Goal: Information Seeking & Learning: Learn about a topic

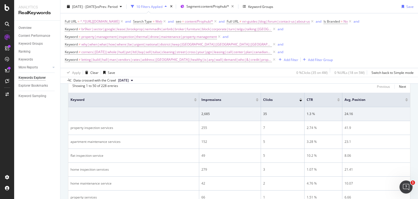
scroll to position [84, 0]
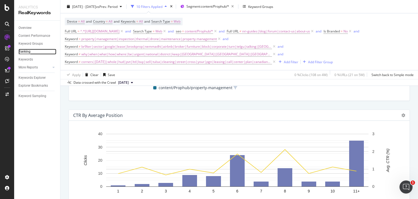
scroll to position [594, 0]
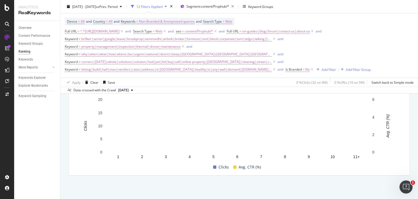
scroll to position [601, 0]
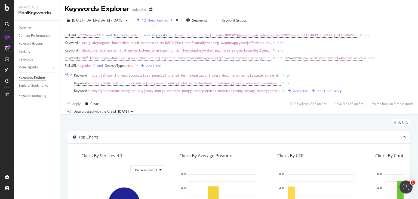
scroll to position [141, 0]
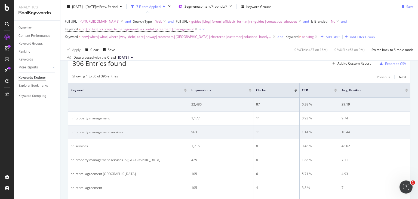
scroll to position [152, 0]
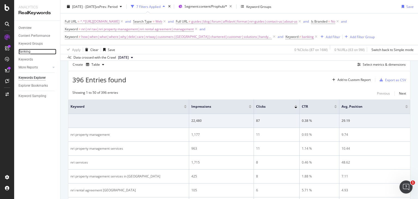
click at [26, 51] on div "Ranking" at bounding box center [24, 52] width 12 height 6
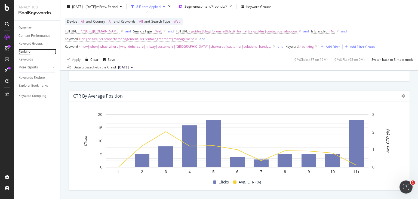
scroll to position [579, 0]
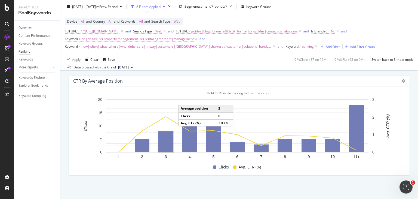
drag, startPoint x: 141, startPoint y: 142, endPoint x: 165, endPoint y: 137, distance: 24.4
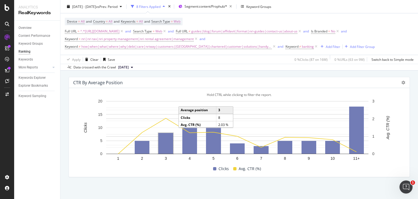
scroll to position [577, 0]
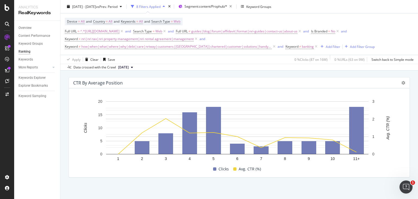
click at [399, 83] on div at bounding box center [402, 82] width 7 height 5
click at [401, 82] on icon at bounding box center [403, 83] width 4 height 4
click at [381, 98] on span "Add to Custom Report" at bounding box center [368, 97] width 33 height 5
click at [392, 96] on span at bounding box center [389, 98] width 7 height 7
click at [388, 97] on icon at bounding box center [389, 97] width 2 height 3
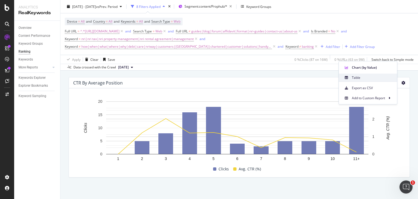
click at [346, 78] on icon at bounding box center [346, 77] width 3 height 3
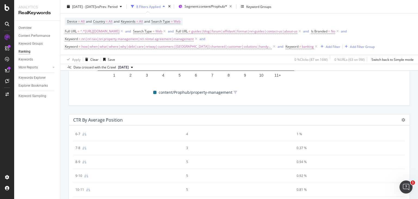
scroll to position [579, 0]
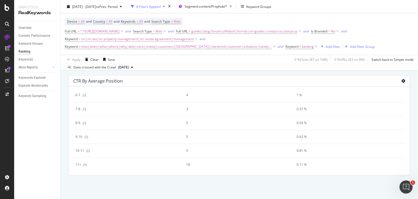
click at [401, 80] on icon at bounding box center [403, 81] width 4 height 4
click at [354, 64] on span "Chart (by Value)" at bounding box center [372, 65] width 41 height 5
